Goal: Task Accomplishment & Management: Use online tool/utility

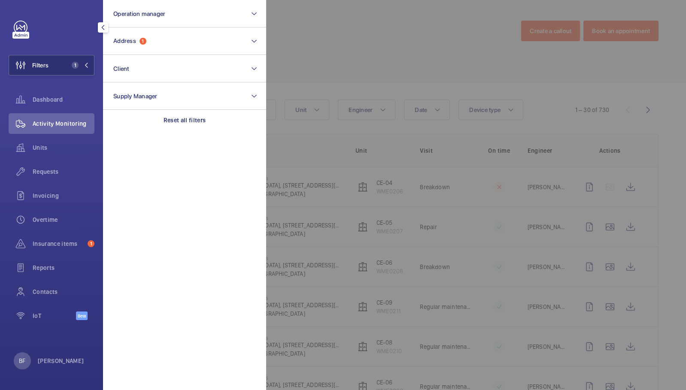
click at [189, 124] on p "Reset all filters" at bounding box center [185, 120] width 43 height 9
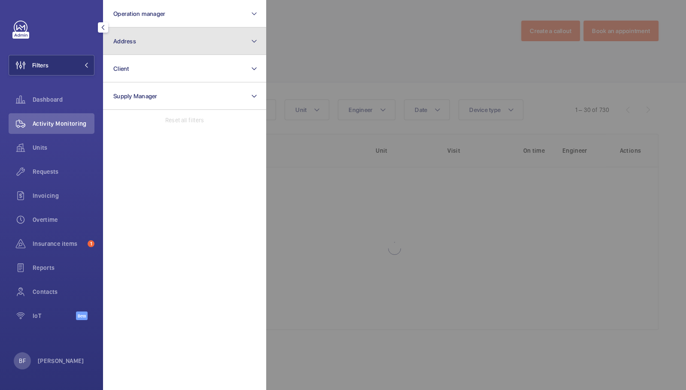
click at [190, 50] on button "Address" at bounding box center [184, 40] width 163 height 27
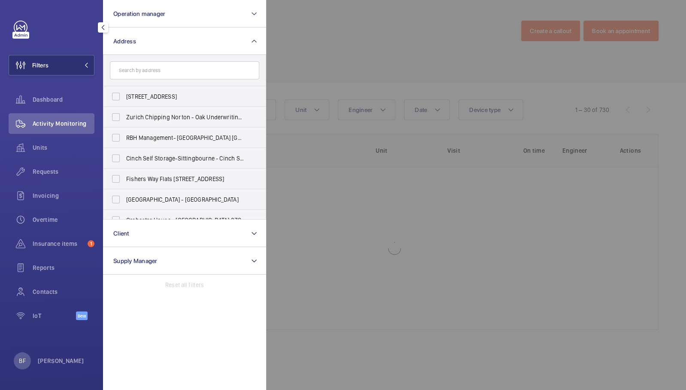
click at [194, 70] on input "text" at bounding box center [184, 70] width 149 height 18
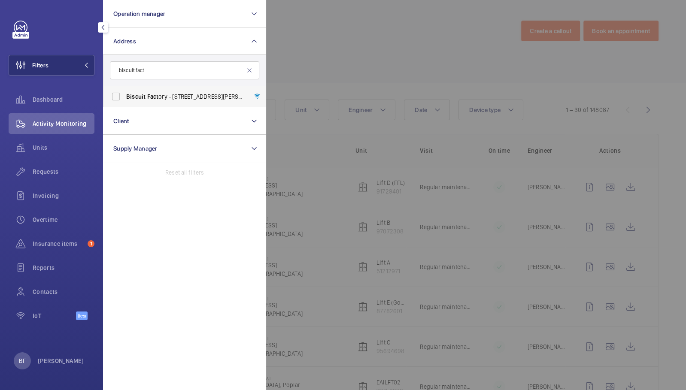
type input "biscuit fact"
click at [201, 96] on span "Biscuit Fact ory - [STREET_ADDRESS][PERSON_NAME]" at bounding box center [185, 96] width 118 height 9
click at [125, 96] on input "Biscuit Fact ory - [STREET_ADDRESS][PERSON_NAME]" at bounding box center [115, 96] width 17 height 17
checkbox input "true"
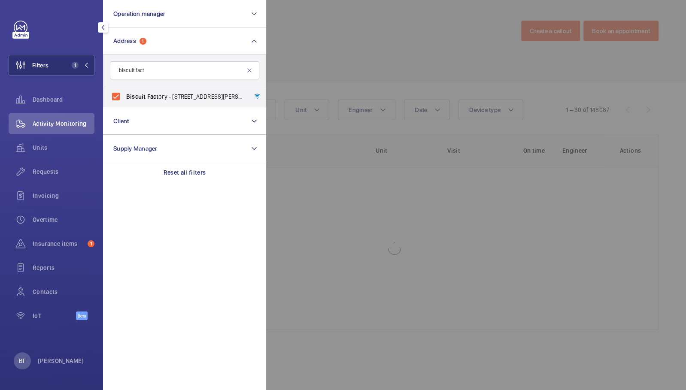
click at [386, 72] on div at bounding box center [609, 195] width 686 height 390
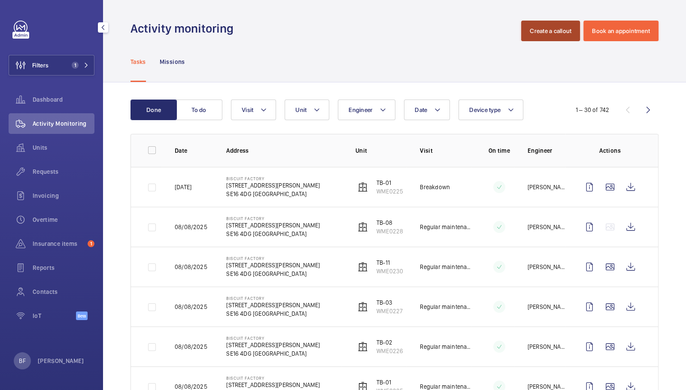
click at [541, 36] on button "Create a callout" at bounding box center [550, 31] width 59 height 21
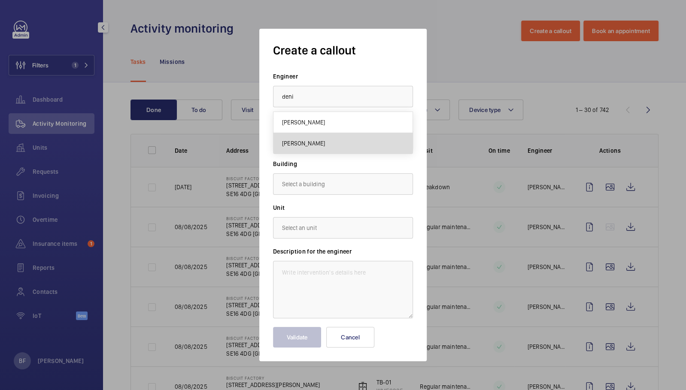
click at [322, 146] on mat-option "[PERSON_NAME]" at bounding box center [342, 143] width 139 height 21
type input "[PERSON_NAME]"
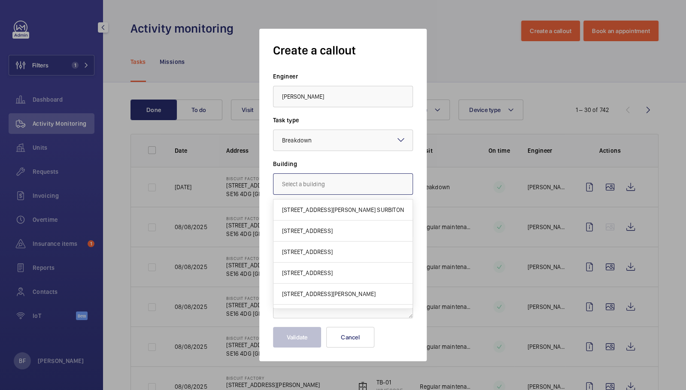
click at [310, 185] on input "text" at bounding box center [343, 183] width 140 height 21
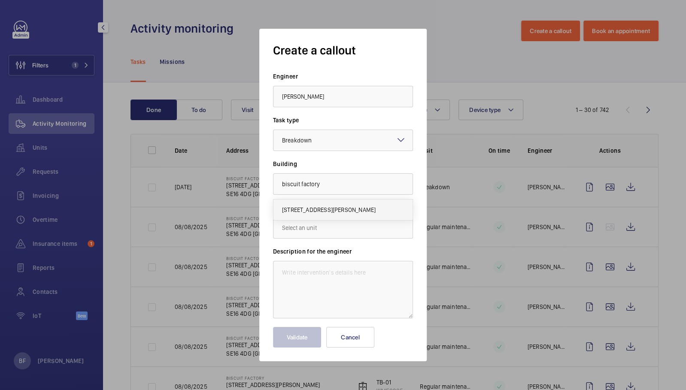
click at [318, 210] on span "[STREET_ADDRESS][PERSON_NAME]" at bounding box center [329, 210] width 94 height 9
type input "[STREET_ADDRESS][PERSON_NAME]"
click at [316, 230] on input "text" at bounding box center [343, 227] width 140 height 21
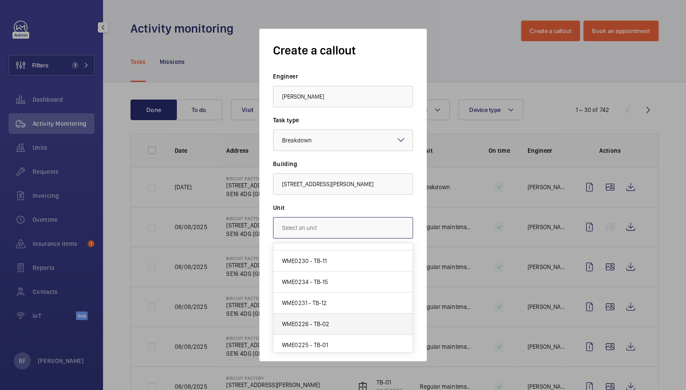
scroll to position [78, 0]
click at [459, 66] on div at bounding box center [343, 195] width 686 height 390
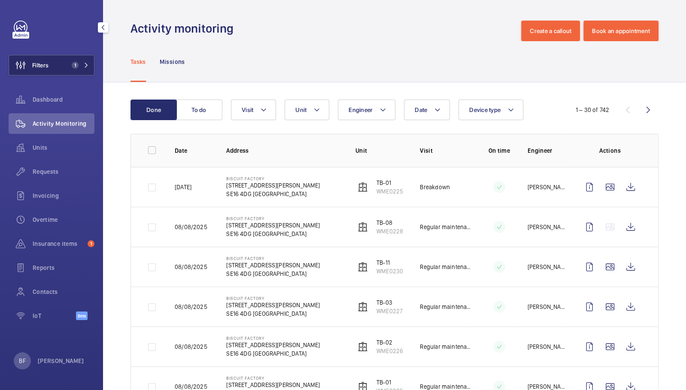
click at [84, 67] on mat-icon at bounding box center [86, 65] width 5 height 5
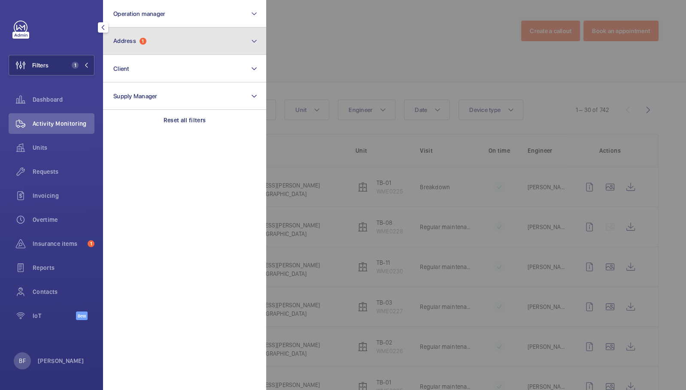
click at [149, 40] on button "Address 1" at bounding box center [184, 40] width 163 height 27
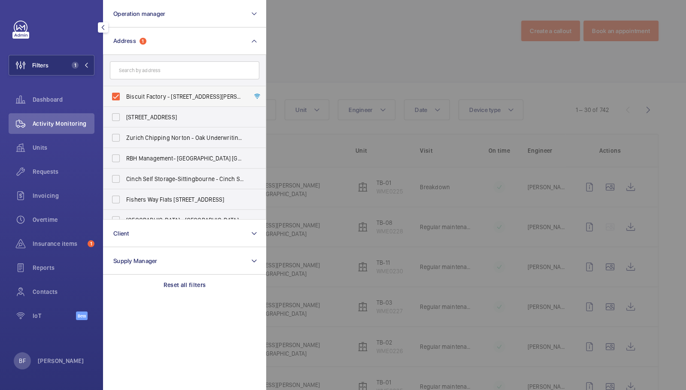
click at [180, 102] on label "Biscuit Factory - [STREET_ADDRESS][PERSON_NAME]" at bounding box center [177, 96] width 149 height 21
click at [125, 102] on input "Biscuit Factory - [STREET_ADDRESS][PERSON_NAME]" at bounding box center [115, 96] width 17 height 17
checkbox input "false"
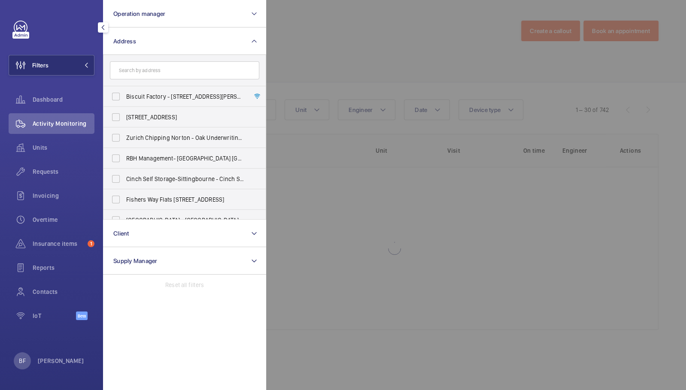
click at [330, 58] on div at bounding box center [609, 195] width 686 height 390
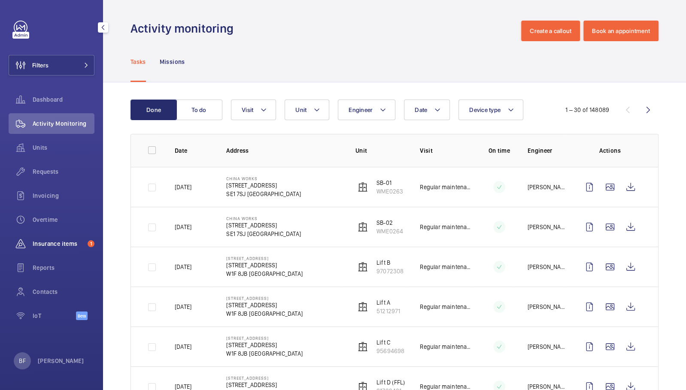
click at [42, 249] on div "Insurance items 1" at bounding box center [52, 244] width 86 height 21
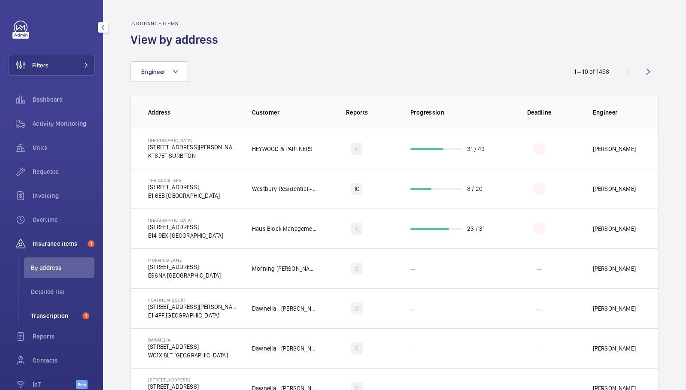
click at [62, 312] on span "Transcription" at bounding box center [55, 316] width 48 height 9
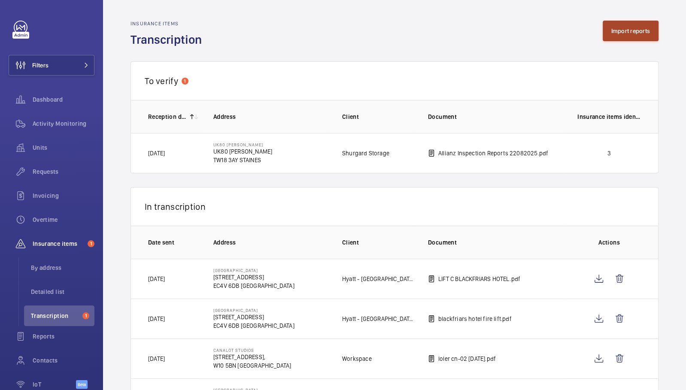
click at [629, 30] on button "Import reports" at bounding box center [631, 31] width 56 height 21
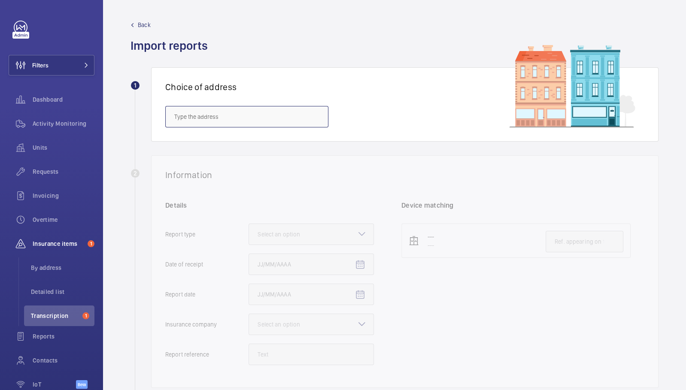
click at [226, 115] on input "text" at bounding box center [246, 116] width 163 height 21
paste input "E47604011126"
type input "E47604011126"
click at [226, 115] on input "E47604011126" at bounding box center [246, 116] width 163 height 21
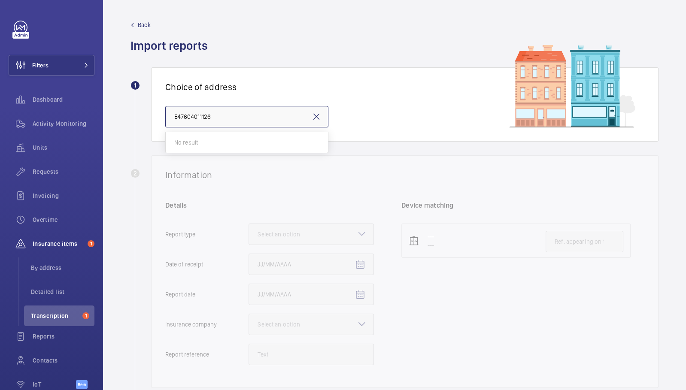
click at [226, 115] on input "E47604011126" at bounding box center [246, 116] width 163 height 21
click at [198, 110] on input "text" at bounding box center [246, 116] width 163 height 21
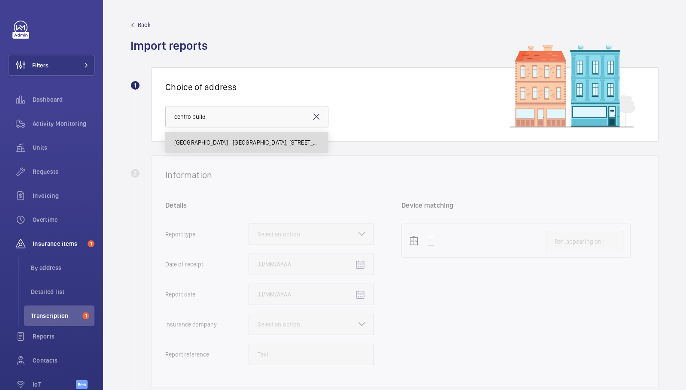
click at [207, 142] on span "[GEOGRAPHIC_DATA] - [GEOGRAPHIC_DATA], [STREET_ADDRESS][PERSON_NAME]" at bounding box center [246, 142] width 145 height 9
type input "[GEOGRAPHIC_DATA] - [GEOGRAPHIC_DATA], [STREET_ADDRESS][PERSON_NAME]"
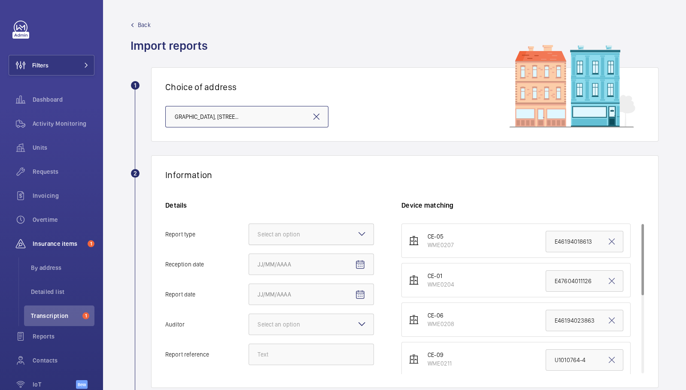
click at [346, 228] on div at bounding box center [311, 234] width 125 height 21
click at [249, 228] on input "Report type Select an option" at bounding box center [249, 234] width 0 height 21
click at [342, 260] on span "Insurance company" at bounding box center [311, 260] width 107 height 9
click at [249, 245] on input "Report type Select an option Insurance company Consultant" at bounding box center [249, 234] width 0 height 21
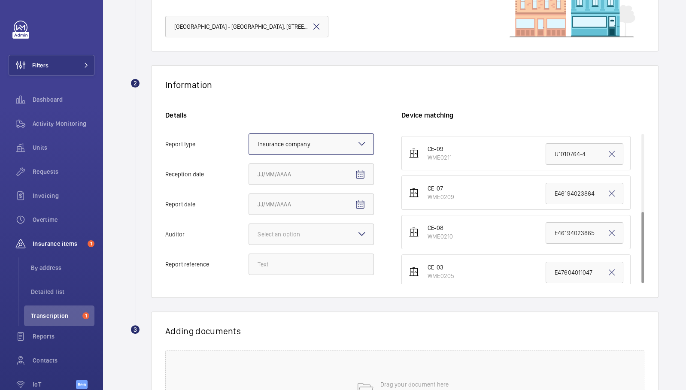
scroll to position [162, 0]
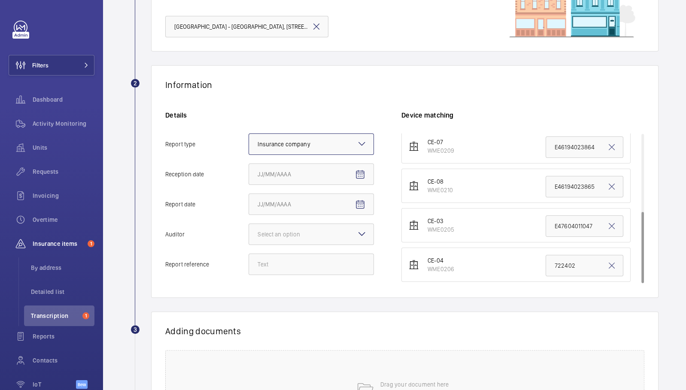
click at [318, 27] on mat-icon at bounding box center [316, 26] width 10 height 10
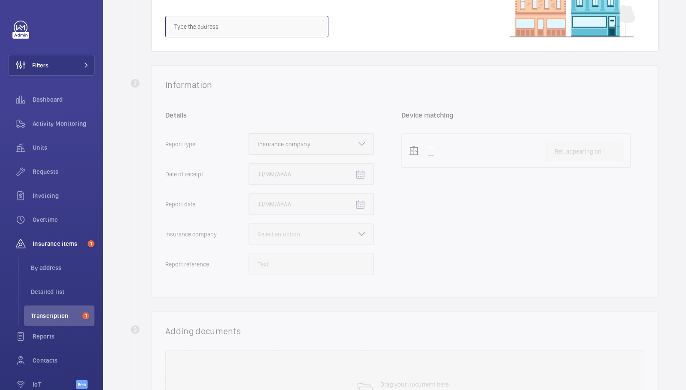
scroll to position [0, 0]
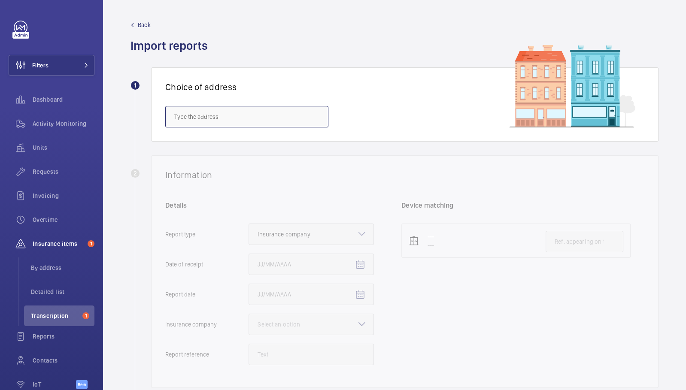
click at [252, 106] on input "text" at bounding box center [246, 116] width 163 height 21
click at [251, 115] on input "text" at bounding box center [246, 116] width 163 height 21
paste input "EN4 0FT"
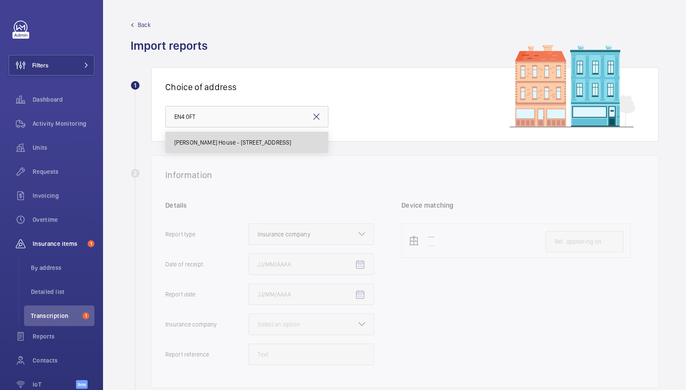
click at [244, 143] on span "[PERSON_NAME] House - [STREET_ADDRESS]" at bounding box center [232, 142] width 117 height 9
type input "[PERSON_NAME] House - [STREET_ADDRESS]"
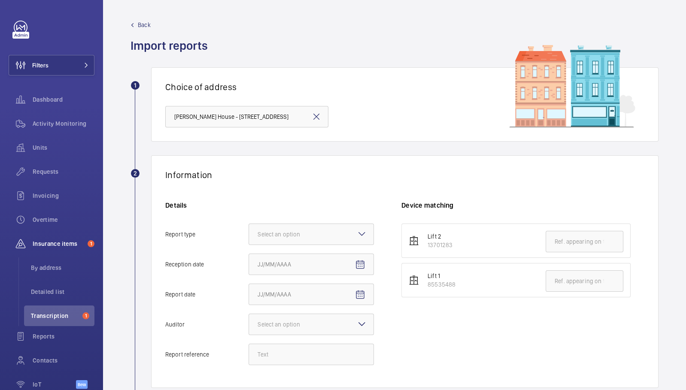
click at [357, 231] on div "Select an option" at bounding box center [311, 234] width 125 height 21
click at [249, 231] on input "Report type Select an option" at bounding box center [249, 234] width 0 height 21
click at [324, 266] on div "Insurance company" at bounding box center [311, 260] width 125 height 21
click at [249, 245] on input "Report type Select an option Insurance company Consultant" at bounding box center [249, 234] width 0 height 21
click at [352, 261] on span "Open calendar" at bounding box center [360, 265] width 21 height 21
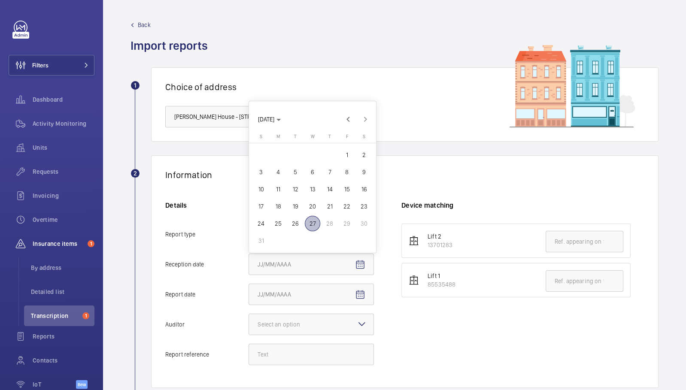
click at [317, 223] on span "27" at bounding box center [312, 223] width 15 height 15
type input "[DATE]"
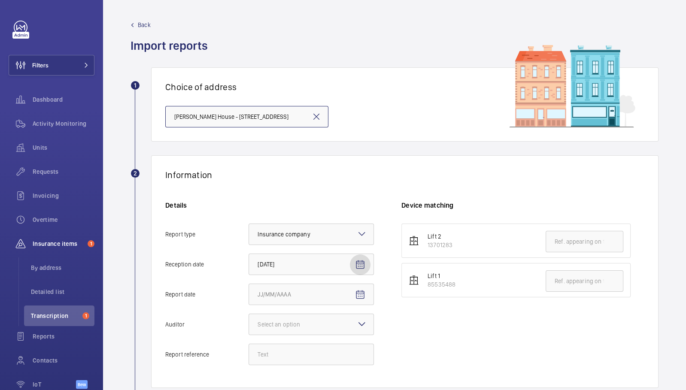
click at [222, 124] on input "[PERSON_NAME] House - [STREET_ADDRESS]" at bounding box center [246, 116] width 163 height 21
click at [443, 99] on div "Choice of address [PERSON_NAME][GEOGRAPHIC_DATA] - [STREET_ADDRESS]" at bounding box center [404, 104] width 507 height 74
click at [320, 113] on mat-icon at bounding box center [316, 117] width 10 height 10
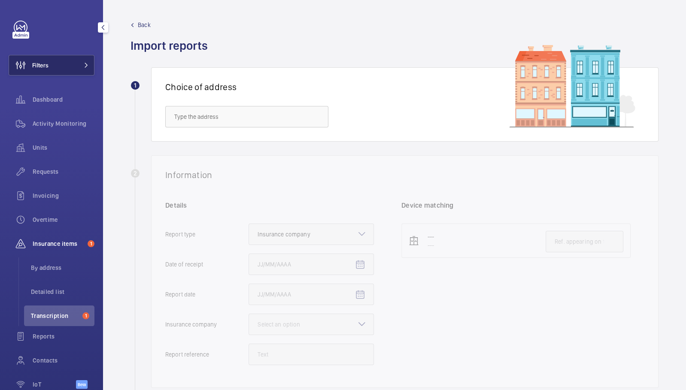
click at [56, 61] on button "Filters" at bounding box center [52, 65] width 86 height 21
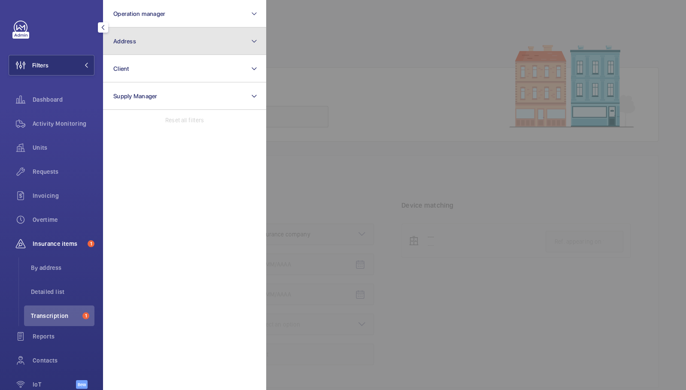
click at [150, 37] on button "Address" at bounding box center [184, 40] width 163 height 27
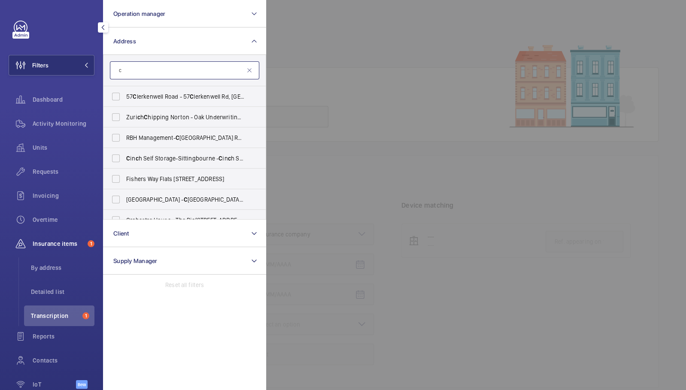
type input "c"
click at [53, 321] on li "Transcription 1" at bounding box center [59, 316] width 70 height 21
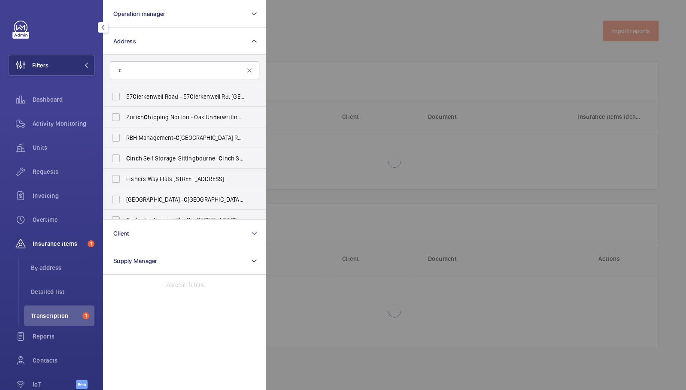
click at [435, 149] on div at bounding box center [609, 195] width 686 height 390
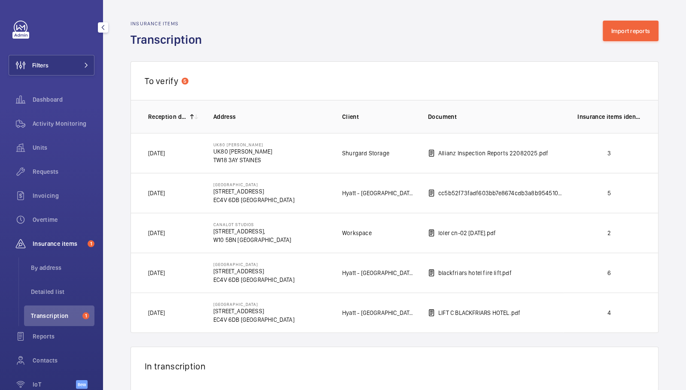
click at [659, 38] on wm-front-admin-audit-in-transcription-table "Insurance items Transcription Import reports To verify 5 1 – 5 of 5 Reception d…" at bounding box center [394, 248] width 583 height 496
click at [623, 31] on button "Import reports" at bounding box center [631, 31] width 56 height 21
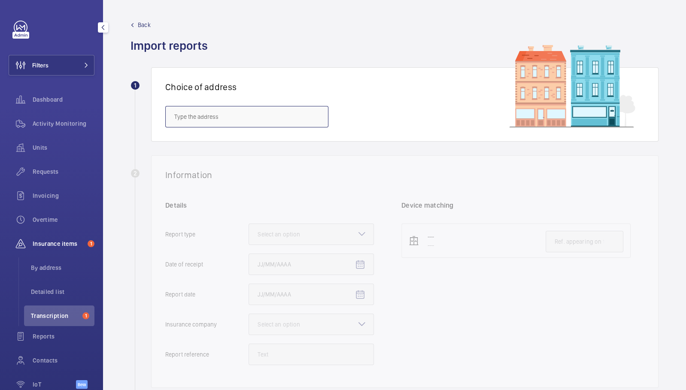
click at [197, 121] on input "text" at bounding box center [246, 116] width 163 height 21
click at [203, 142] on span "[GEOGRAPHIC_DATA] - [STREET_ADDRESS]" at bounding box center [228, 142] width 109 height 9
type input "[GEOGRAPHIC_DATA] - [STREET_ADDRESS]"
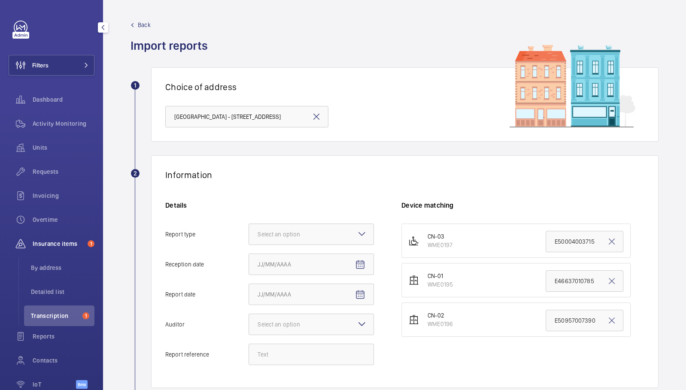
click at [459, 174] on div "Information" at bounding box center [404, 175] width 479 height 11
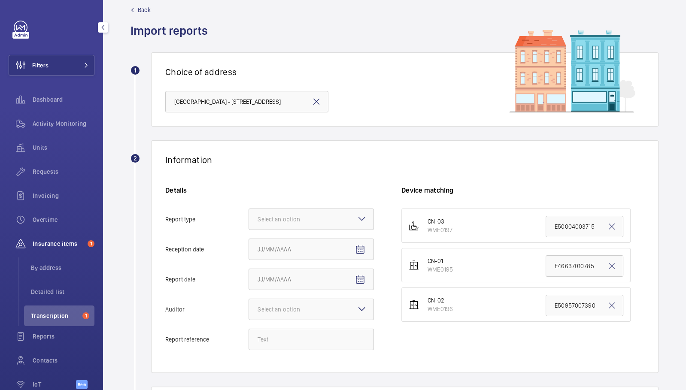
scroll to position [15, 0]
click at [55, 269] on span "By address" at bounding box center [63, 268] width 64 height 9
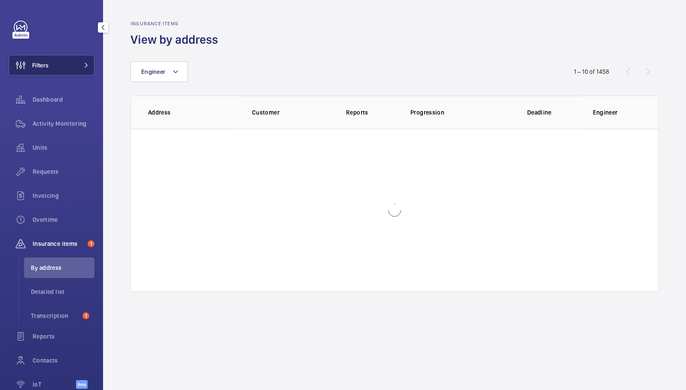
click at [86, 74] on button "Filters" at bounding box center [52, 65] width 86 height 21
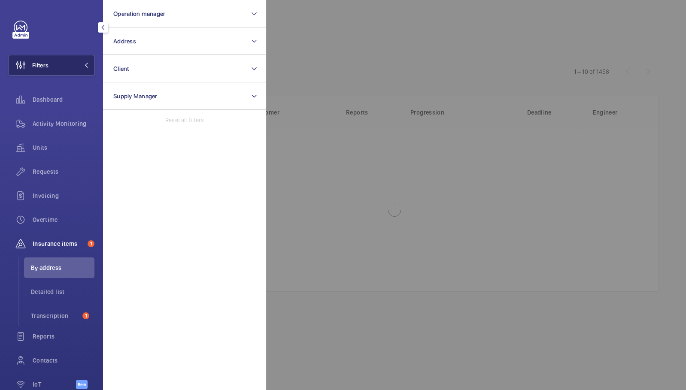
click at [69, 60] on button "Filters" at bounding box center [52, 65] width 86 height 21
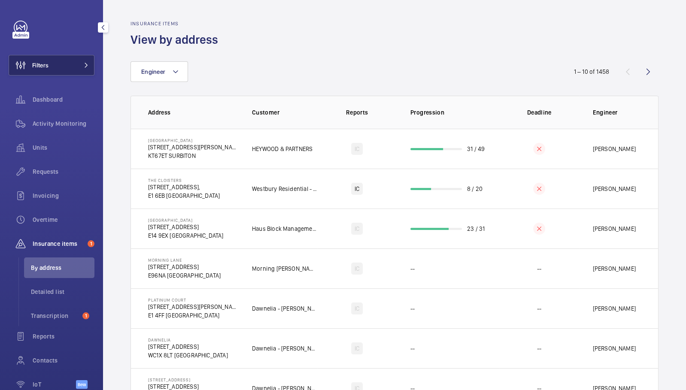
click at [69, 60] on button "Filters" at bounding box center [52, 65] width 86 height 21
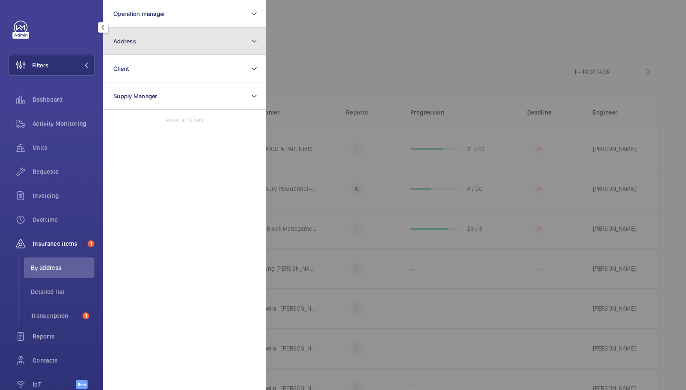
click at [180, 28] on button "Address" at bounding box center [184, 40] width 163 height 27
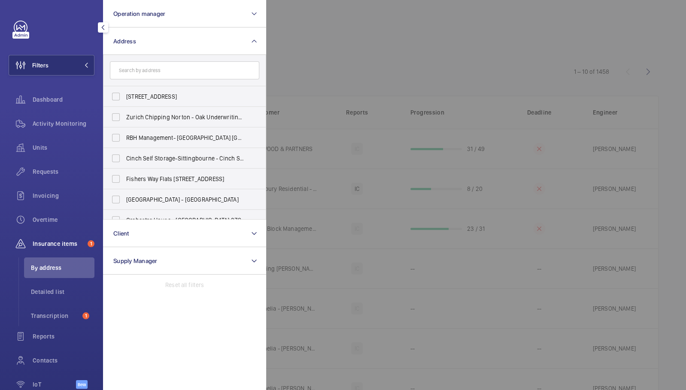
click at [143, 74] on input "text" at bounding box center [184, 70] width 149 height 18
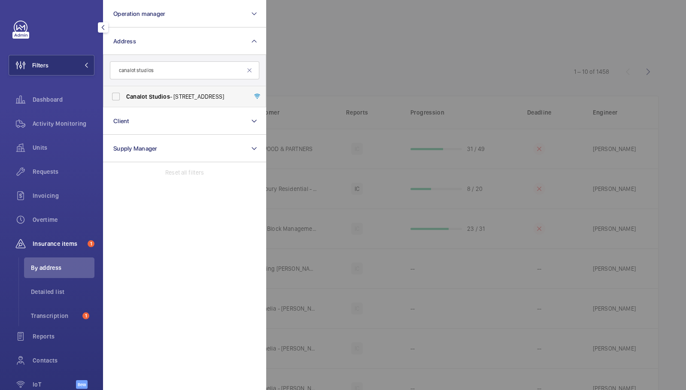
type input "canalot studios"
click at [143, 99] on span "Canalot" at bounding box center [136, 96] width 21 height 7
click at [125, 99] on input "[GEOGRAPHIC_DATA] - [STREET_ADDRESS]" at bounding box center [115, 96] width 17 height 17
checkbox input "true"
click at [440, 64] on div at bounding box center [609, 195] width 686 height 390
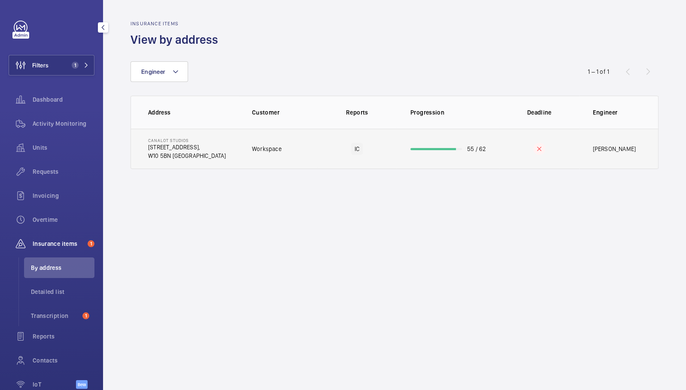
click at [437, 152] on td "55 / 62" at bounding box center [448, 149] width 103 height 40
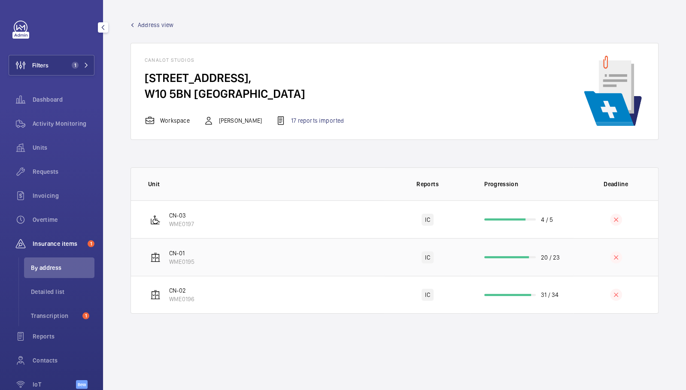
click at [342, 260] on td "CN-01 WME0195" at bounding box center [258, 257] width 254 height 38
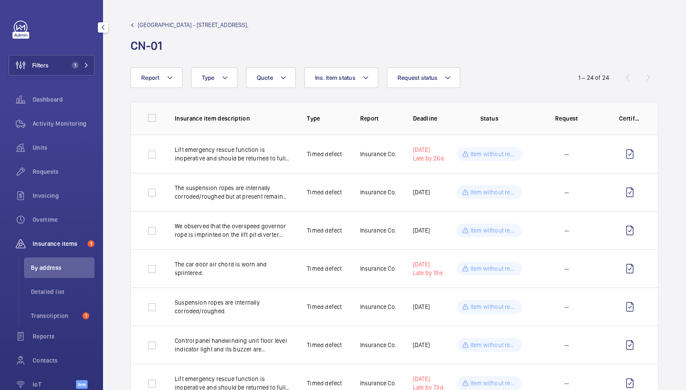
click at [143, 18] on wm-front-admin-header "[GEOGRAPHIC_DATA] - [STREET_ADDRESS]" at bounding box center [394, 33] width 583 height 67
click at [146, 27] on span "[GEOGRAPHIC_DATA] - [STREET_ADDRESS]," at bounding box center [193, 25] width 111 height 9
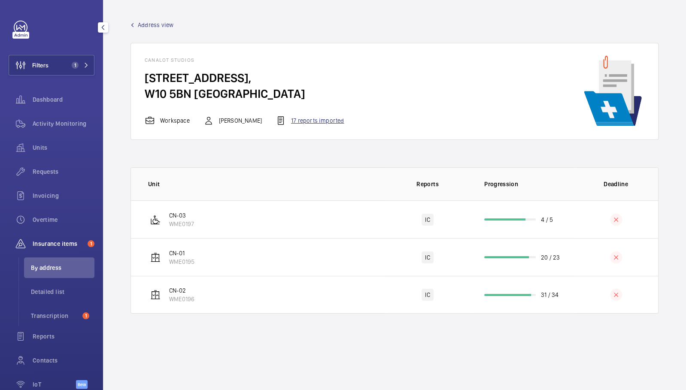
click at [311, 120] on div "17 reports imported" at bounding box center [310, 120] width 68 height 10
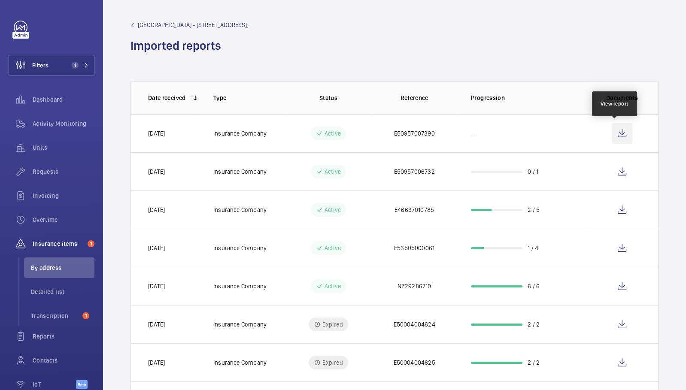
click at [617, 131] on wm-front-icon-button at bounding box center [622, 133] width 21 height 21
click at [65, 312] on span "Transcription" at bounding box center [55, 316] width 48 height 9
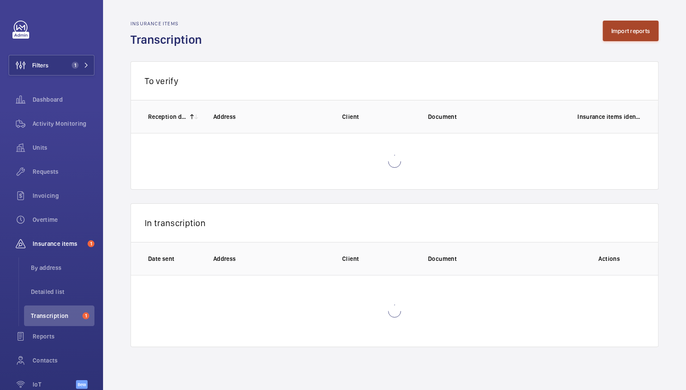
click at [635, 31] on button "Import reports" at bounding box center [631, 31] width 56 height 21
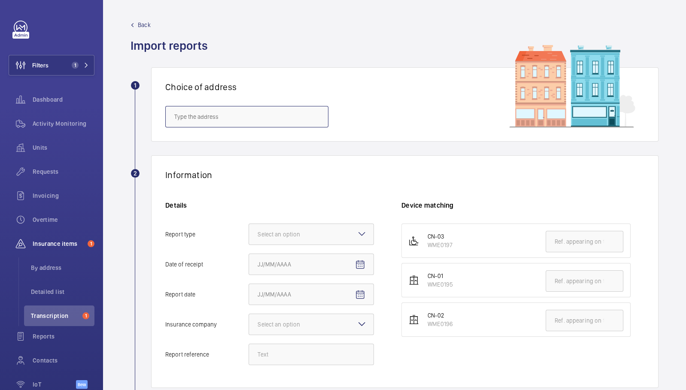
click at [217, 117] on input "text" at bounding box center [246, 116] width 163 height 21
click at [216, 145] on span "[GEOGRAPHIC_DATA] - [STREET_ADDRESS]" at bounding box center [228, 142] width 109 height 9
type input "[GEOGRAPHIC_DATA] - [STREET_ADDRESS]"
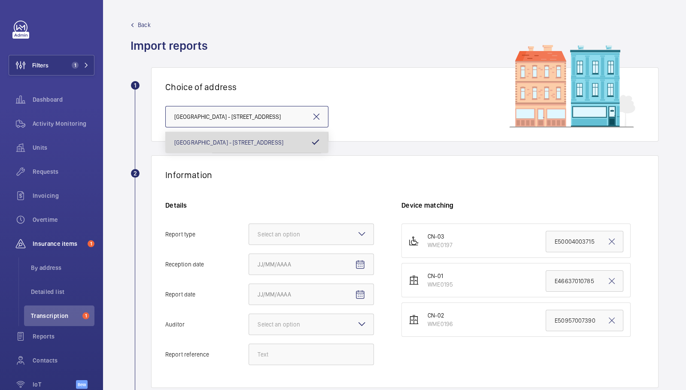
scroll to position [0, 3]
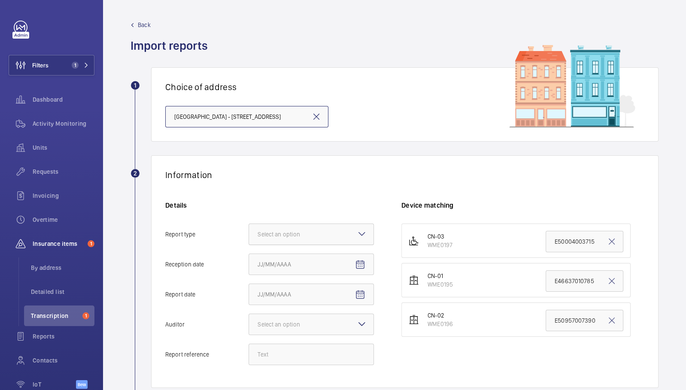
click at [320, 231] on div "Select an option" at bounding box center [290, 234] width 64 height 9
click at [249, 231] on input "Report type Select an option" at bounding box center [249, 234] width 0 height 21
click at [314, 271] on div "Consultant" at bounding box center [311, 281] width 125 height 21
click at [249, 245] on input "Report type Select an option Insurance company Consultant" at bounding box center [249, 234] width 0 height 21
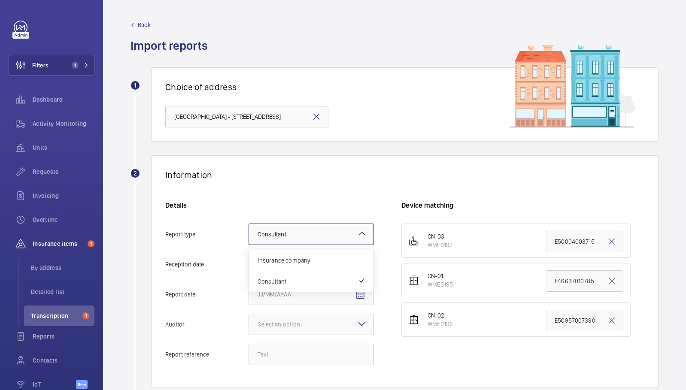
click at [322, 242] on div at bounding box center [311, 234] width 125 height 21
click at [249, 242] on input "Report type Select an option × Consultant × Insurance company Consultant" at bounding box center [249, 234] width 0 height 21
click at [335, 262] on span "Insurance company" at bounding box center [311, 260] width 107 height 9
click at [249, 245] on input "Report type Select an option × Consultant × Insurance company Consultant" at bounding box center [249, 234] width 0 height 21
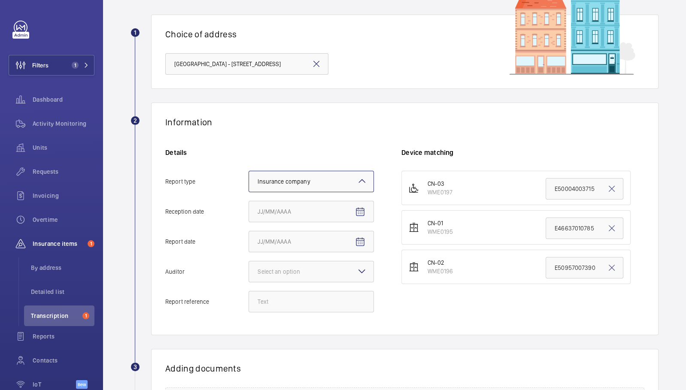
scroll to position [53, 0]
click at [361, 213] on mat-icon "Open calendar" at bounding box center [360, 212] width 10 height 10
click at [310, 353] on span "27" at bounding box center [312, 348] width 15 height 15
type input "[DATE]"
click at [361, 239] on mat-icon "Open calendar" at bounding box center [360, 242] width 10 height 10
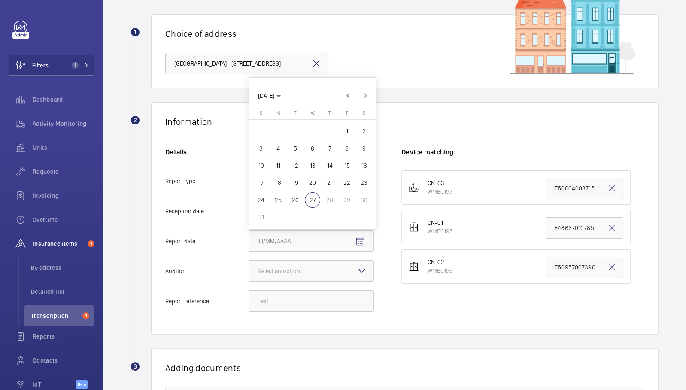
click at [296, 201] on span "26" at bounding box center [295, 199] width 15 height 15
type input "[DATE]"
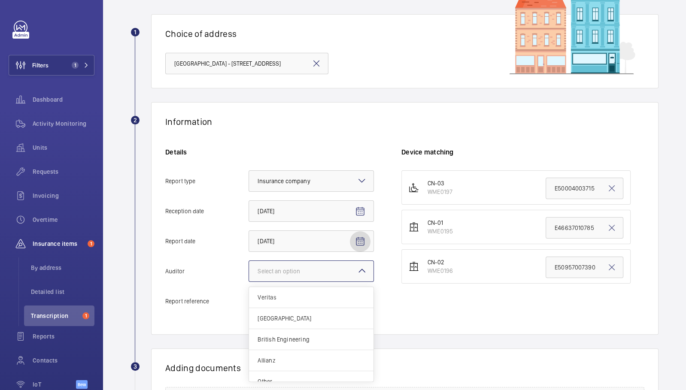
click at [304, 273] on div "Select an option" at bounding box center [290, 271] width 64 height 9
click at [249, 273] on input "Auditor Select an option Veritas Zurich British Engineering Allianz Other" at bounding box center [249, 271] width 0 height 21
click at [301, 363] on span "Allianz" at bounding box center [311, 360] width 107 height 9
click at [249, 282] on input "Auditor Select an option Veritas Zurich British Engineering Allianz Other" at bounding box center [249, 271] width 0 height 21
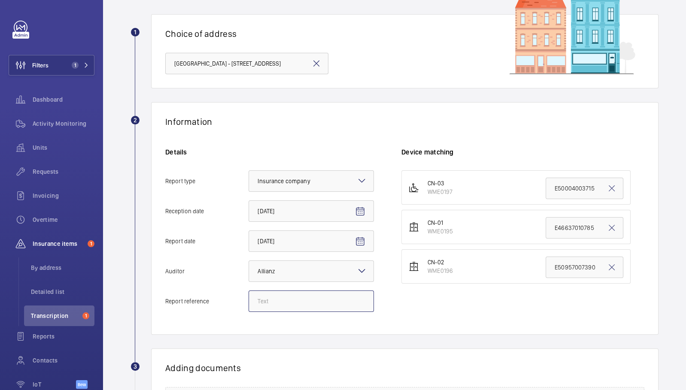
click at [297, 305] on input "Report reference" at bounding box center [311, 301] width 125 height 21
click at [283, 311] on input "Report reference" at bounding box center [311, 301] width 125 height 21
click at [282, 302] on input "Report reference" at bounding box center [311, 301] width 125 height 21
paste input "E50957007391"
type input "E50957007391"
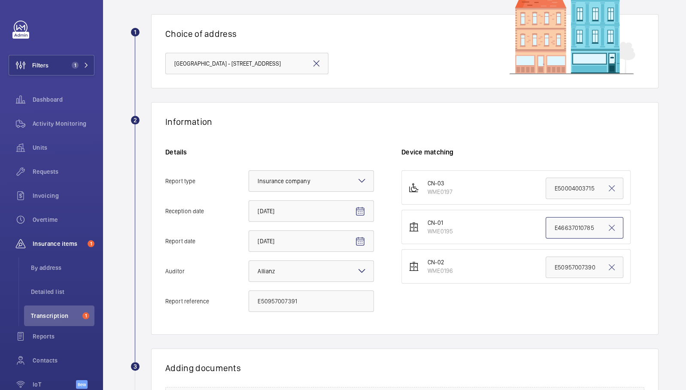
click at [577, 228] on input "E46637010785" at bounding box center [585, 227] width 78 height 21
paste input "50957007391"
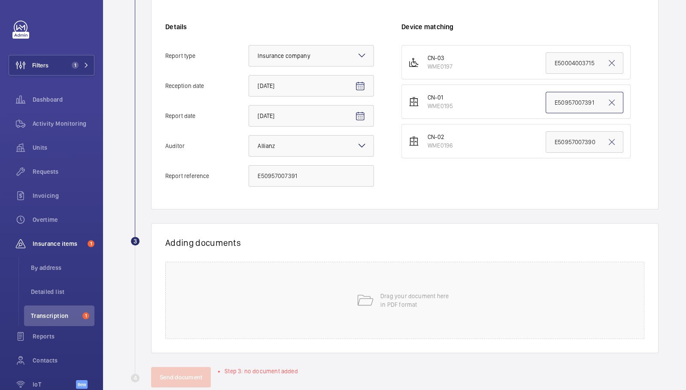
scroll to position [179, 0]
type input "E50957007391"
click at [450, 304] on div "Drag your document here in PDF format" at bounding box center [404, 299] width 479 height 77
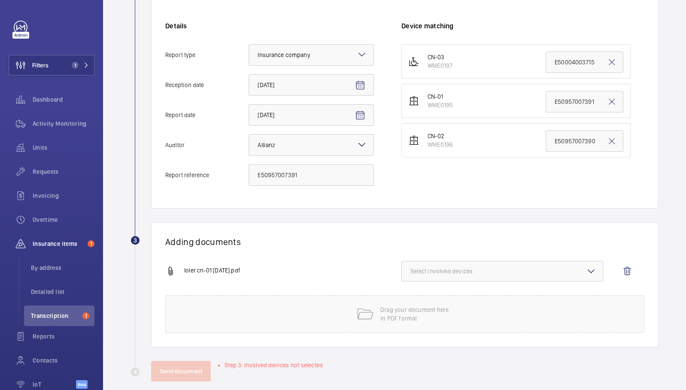
click at [516, 262] on button "Select involved devices" at bounding box center [502, 271] width 202 height 21
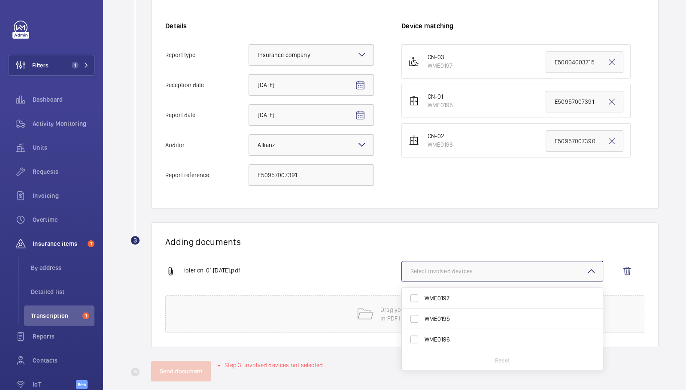
click at [495, 321] on span "WME0195" at bounding box center [503, 319] width 157 height 9
click at [423, 321] on input "WME0195" at bounding box center [414, 318] width 17 height 17
checkbox input "true"
click at [414, 207] on wm-front-report-upload-form "2 Information Details Report type Select an option × Insurance company × Recept…" at bounding box center [395, 179] width 528 height 406
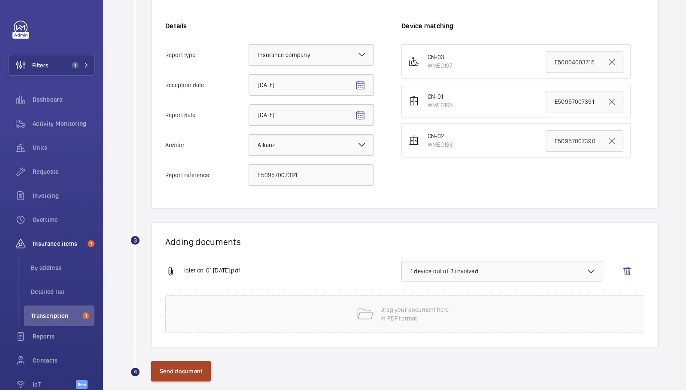
click at [175, 374] on button "Send document" at bounding box center [181, 371] width 60 height 21
